Goal: Task Accomplishment & Management: Use online tool/utility

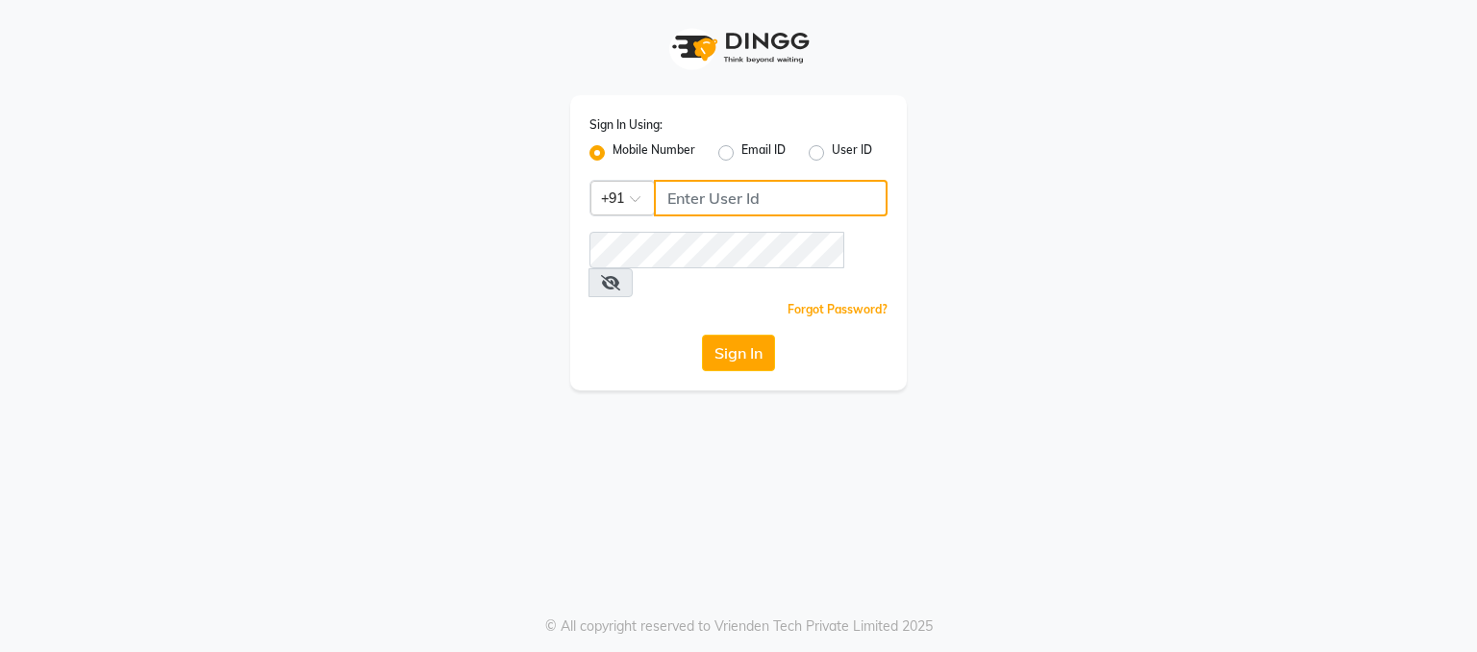
type input "9780209007"
click at [731, 335] on button "Sign In" at bounding box center [738, 353] width 73 height 37
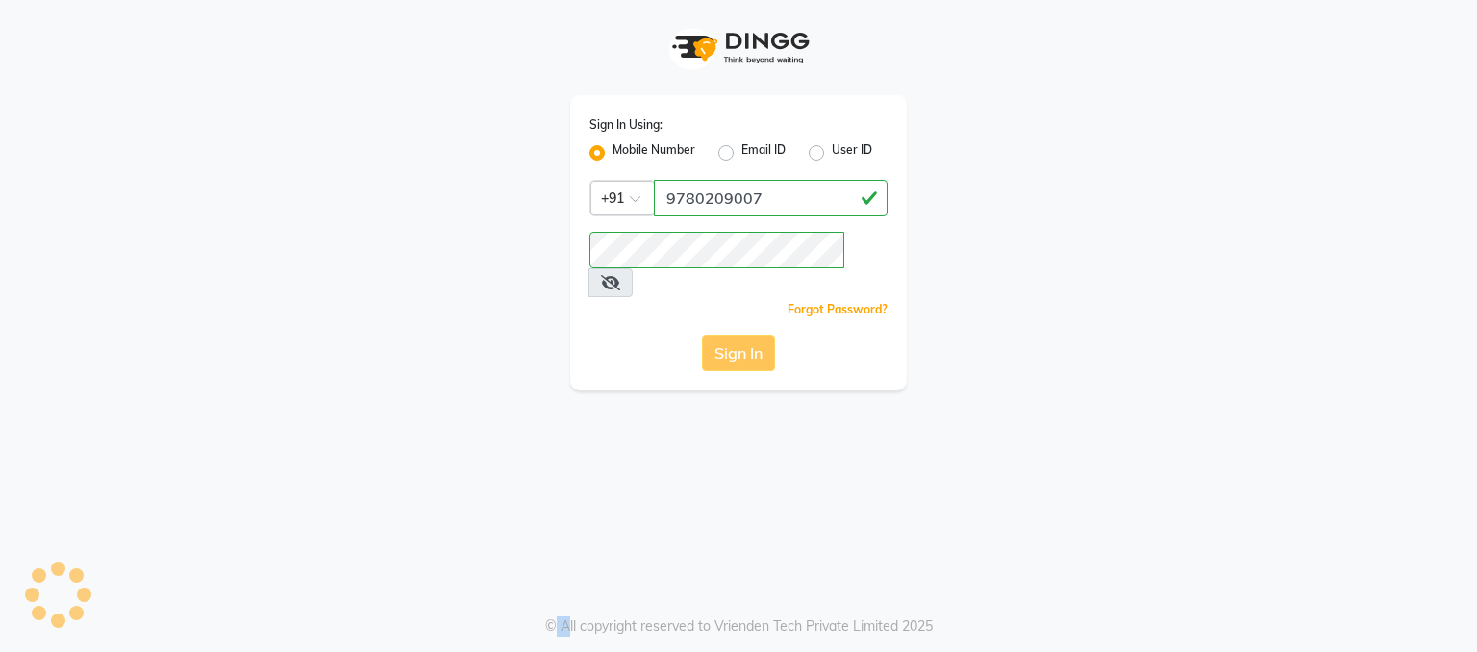
click at [731, 335] on div "Sign In" at bounding box center [738, 353] width 298 height 37
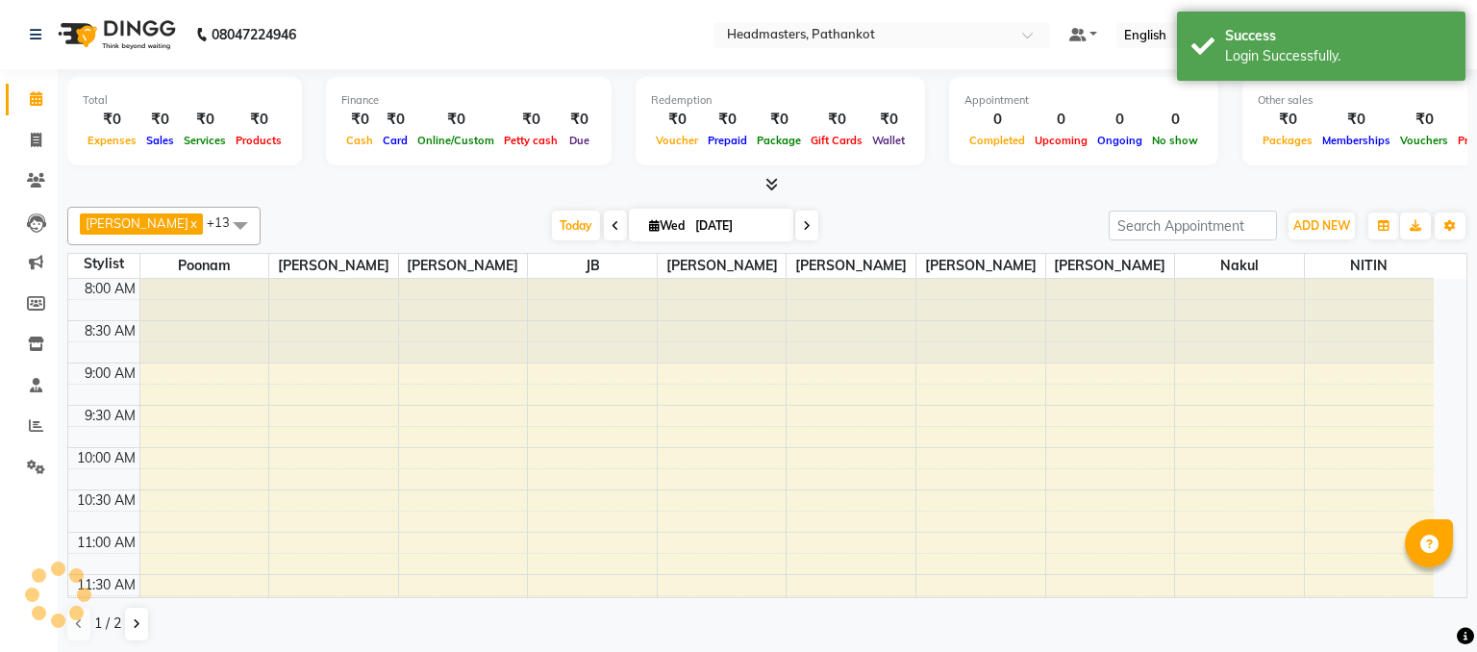
select select "en"
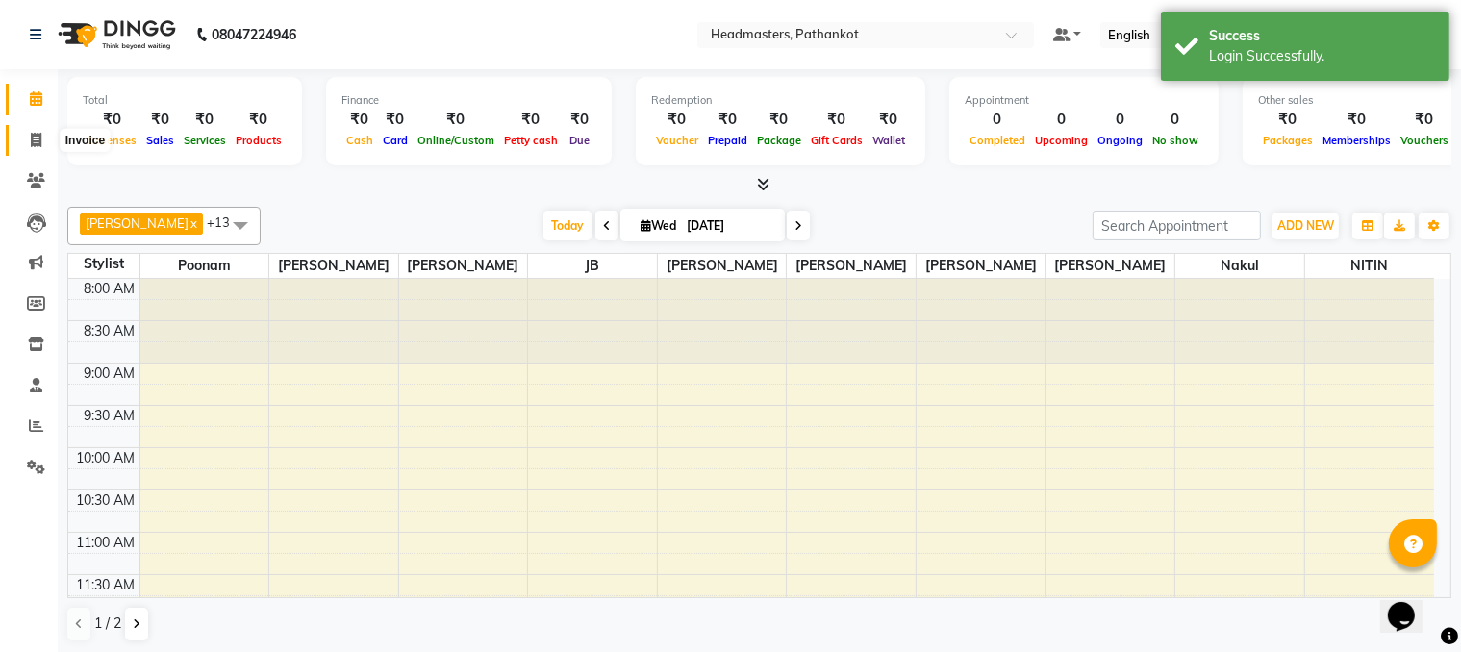
click at [36, 138] on icon at bounding box center [36, 140] width 11 height 14
select select "service"
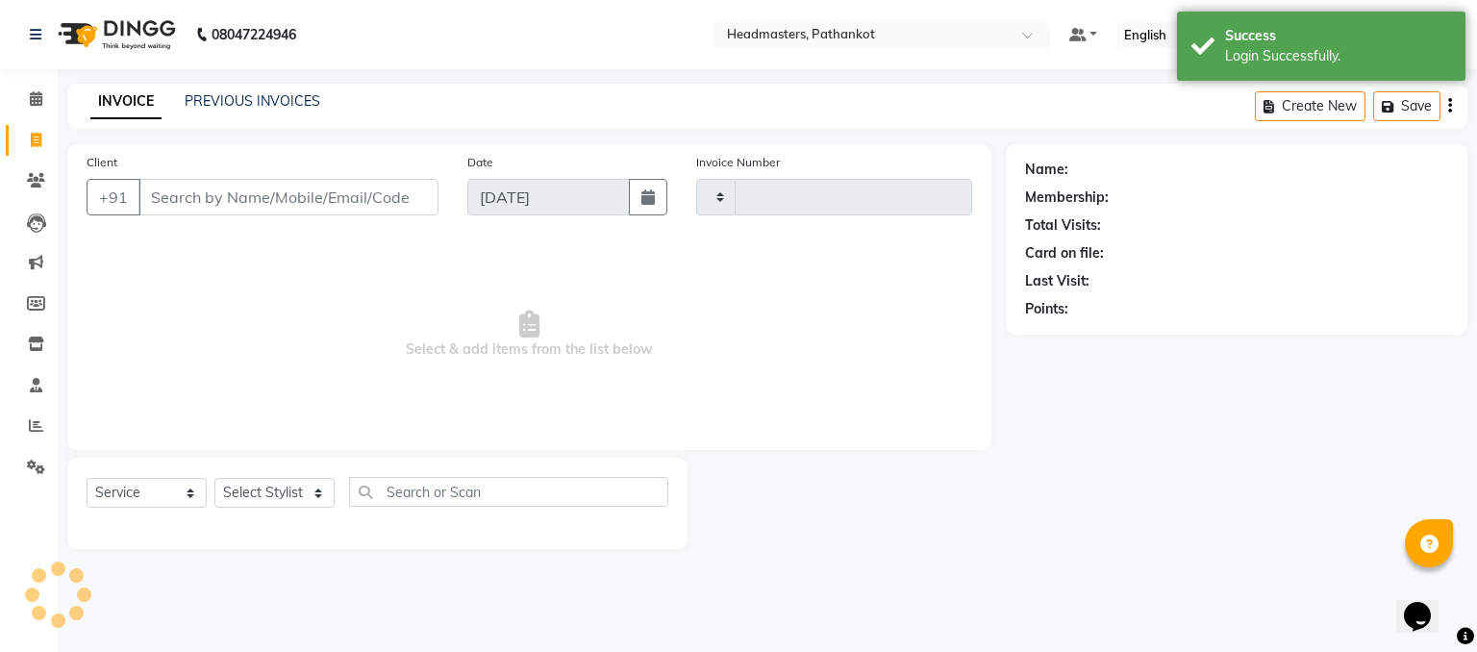
type input "1656"
select select "7530"
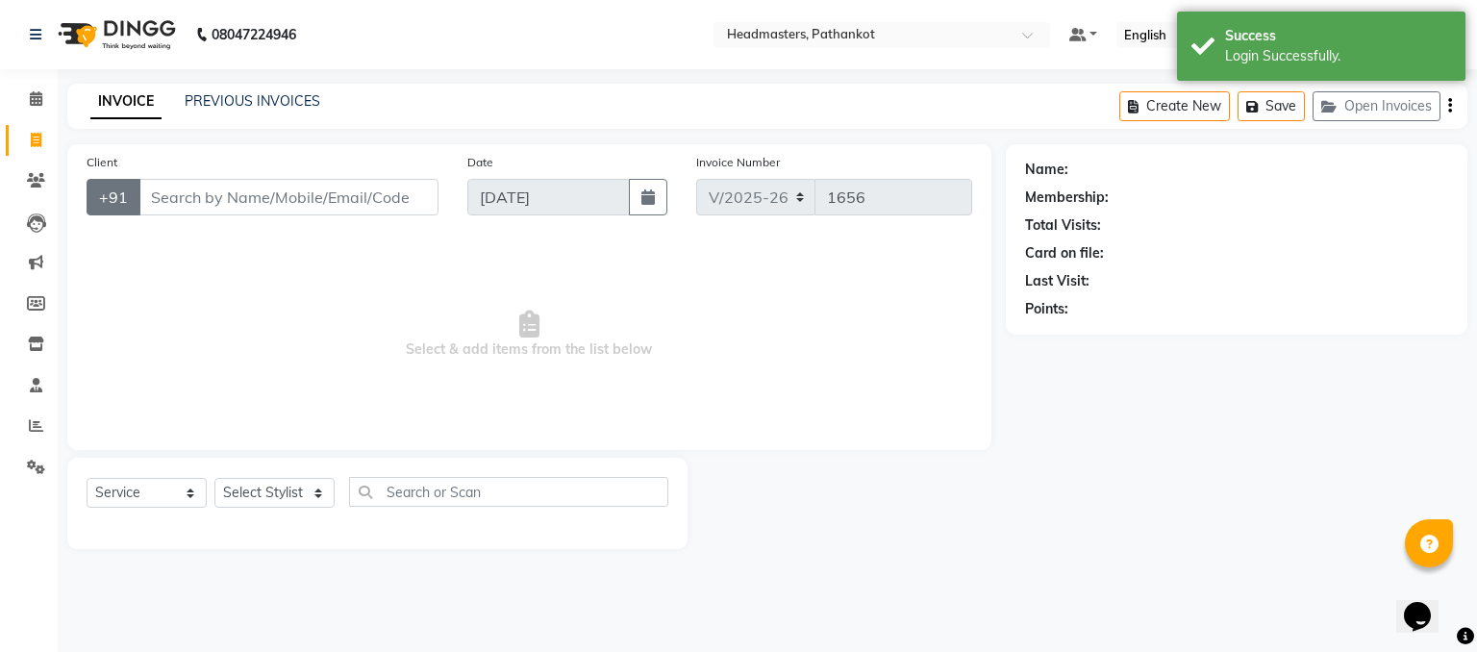
select select "66904"
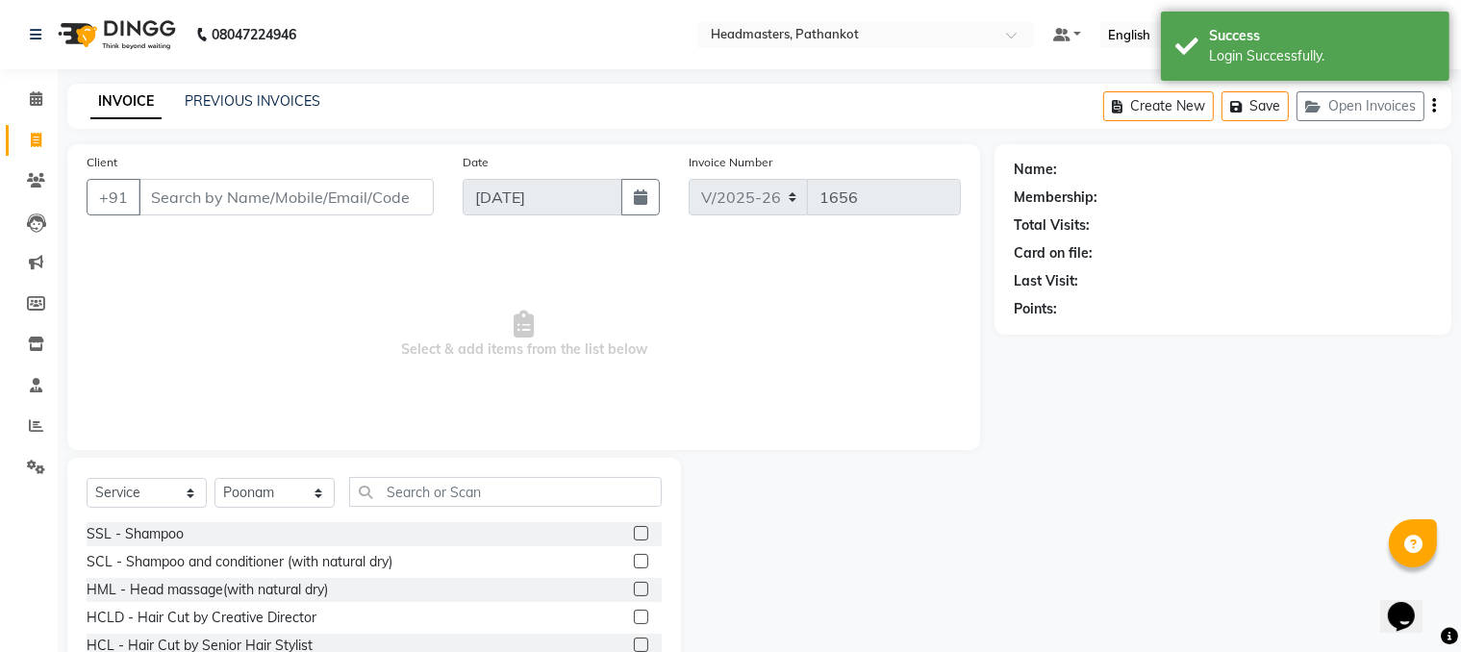
click at [149, 194] on input "Client" at bounding box center [285, 197] width 295 height 37
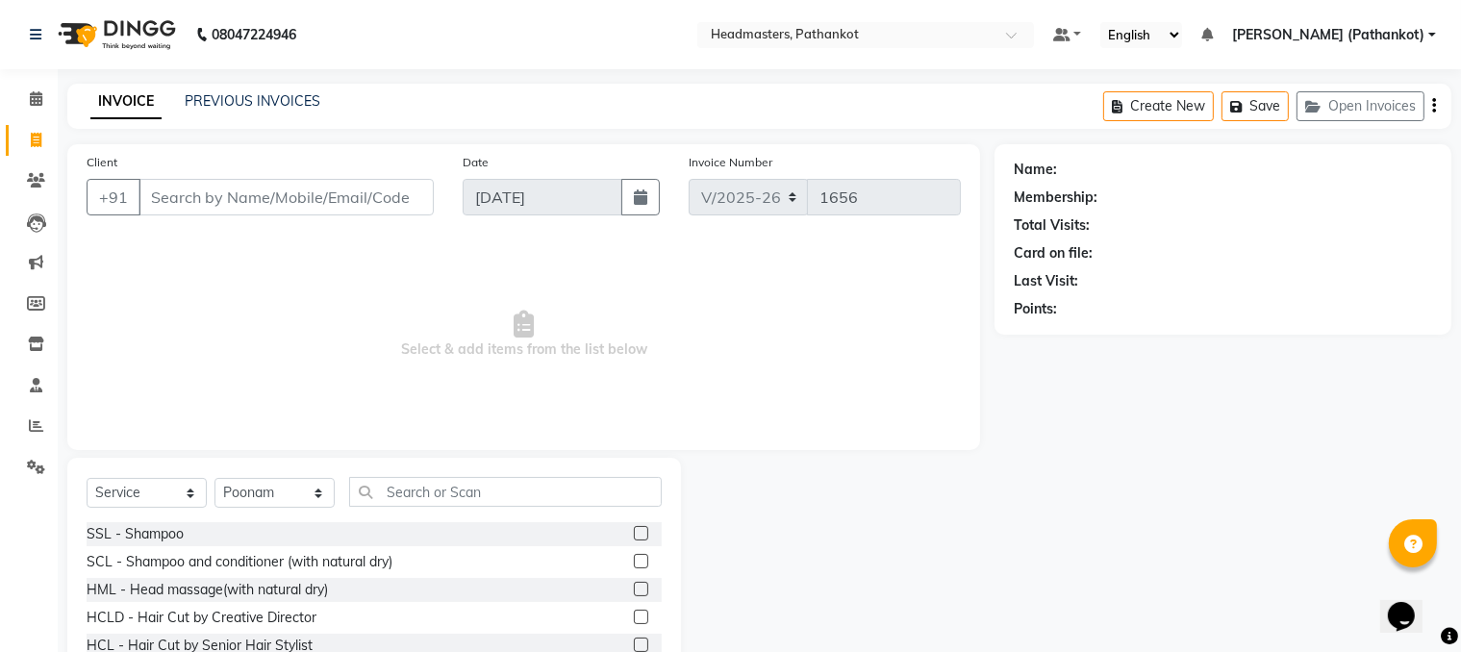
click at [149, 194] on input "Client" at bounding box center [285, 197] width 295 height 37
